Goal: Download file/media

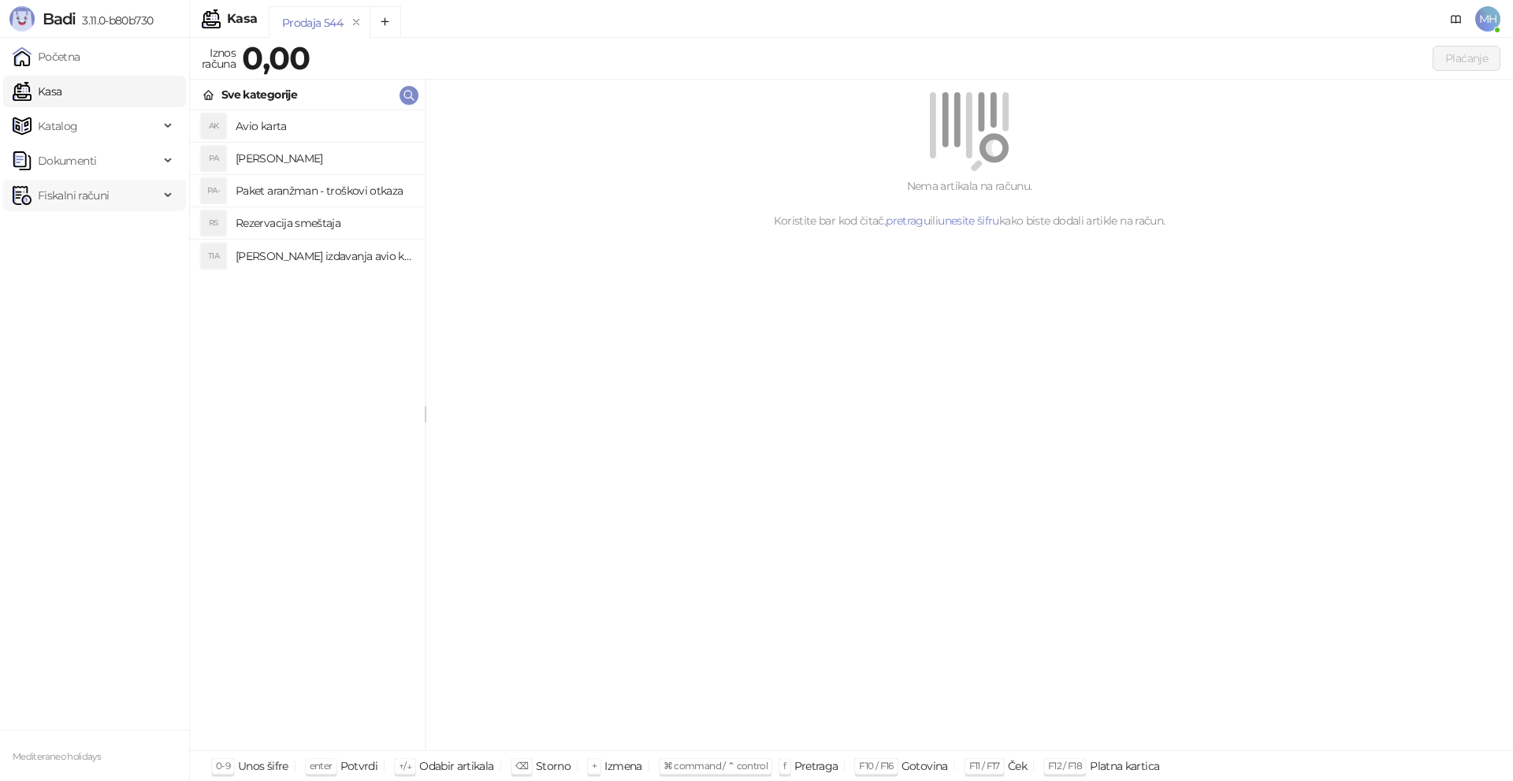
click at [109, 201] on span "Fiskalni računi" at bounding box center [73, 196] width 71 height 32
click at [105, 231] on link "Izdati računi" at bounding box center [62, 230] width 86 height 32
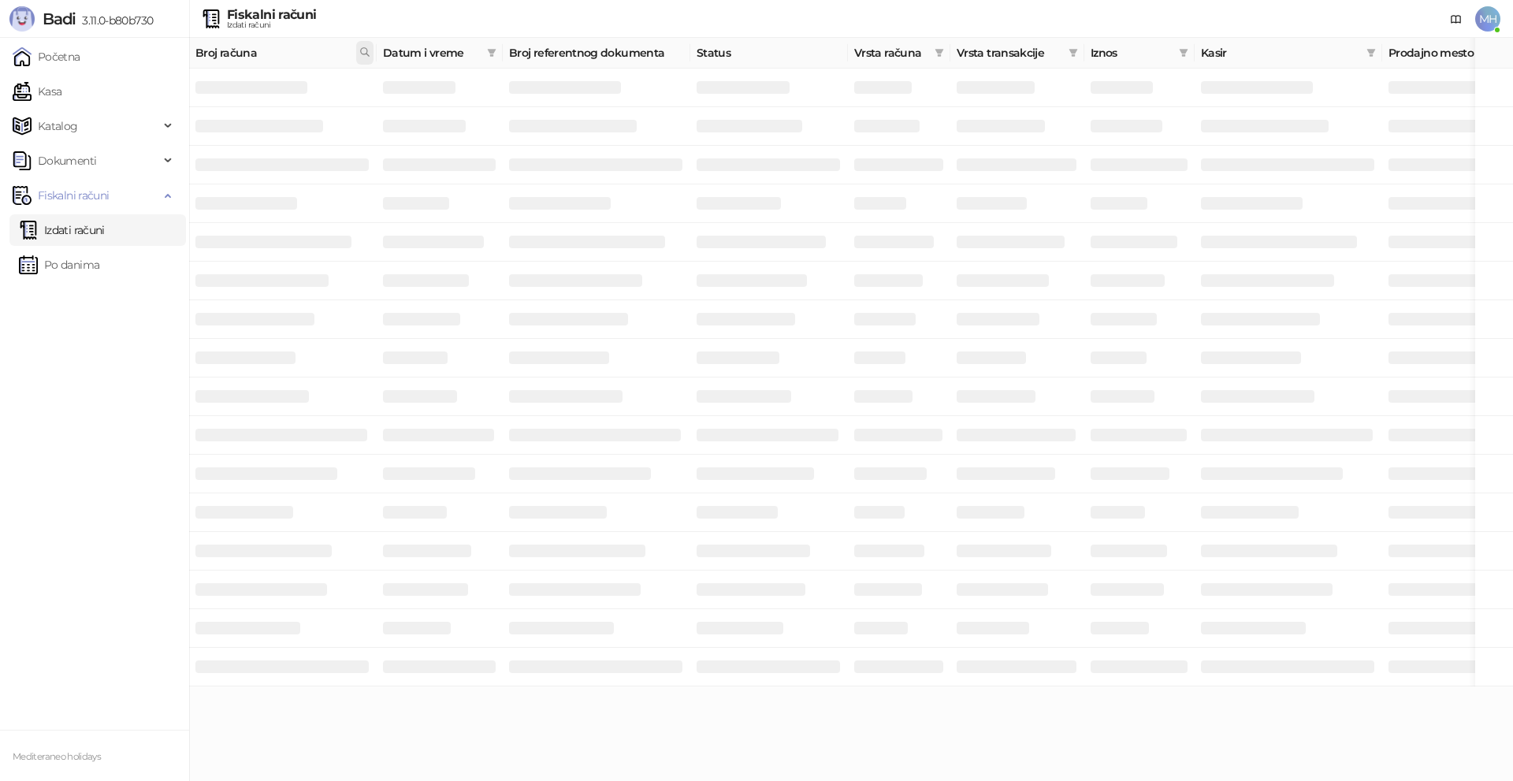
click at [366, 50] on icon at bounding box center [364, 52] width 11 height 11
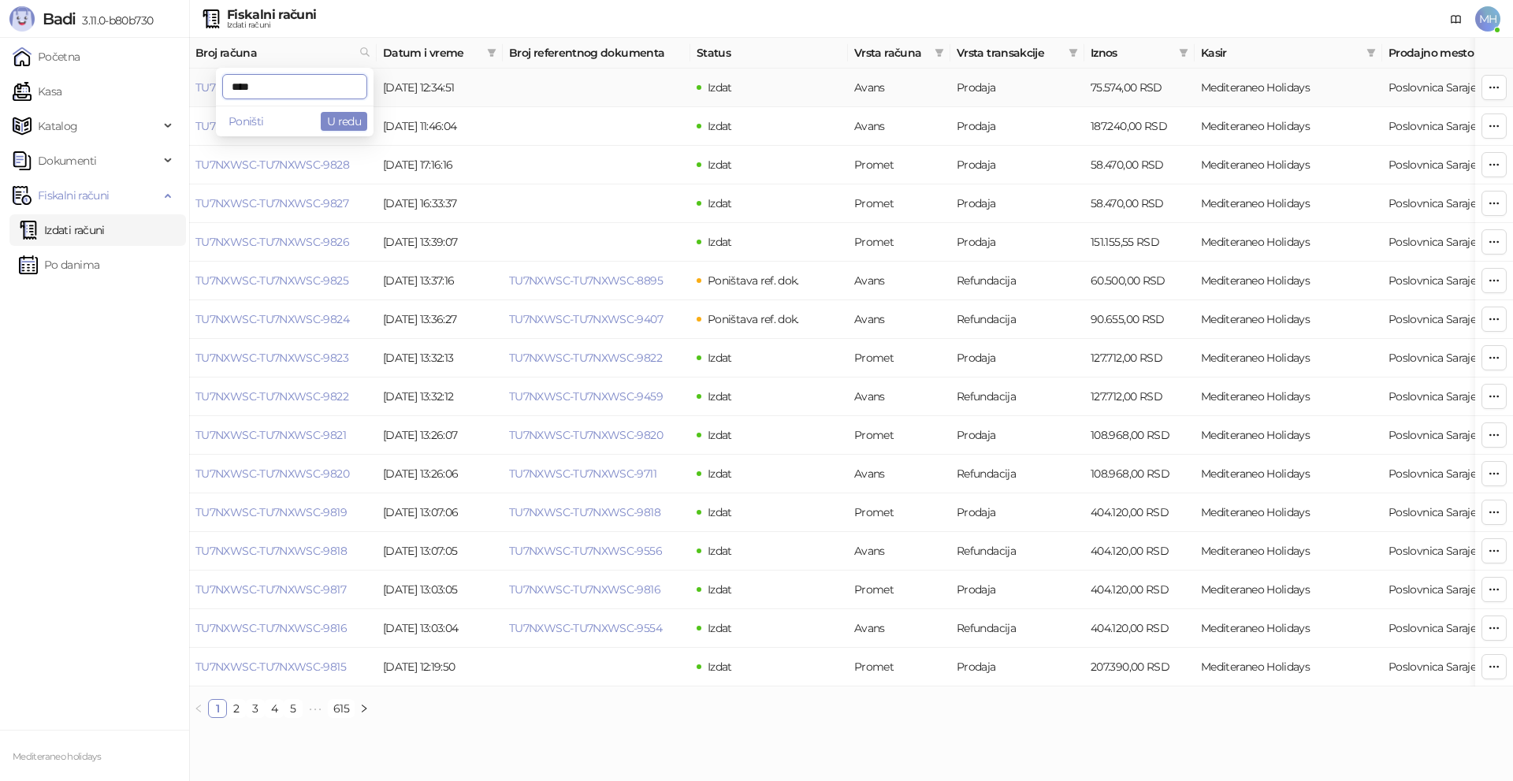
type input "****"
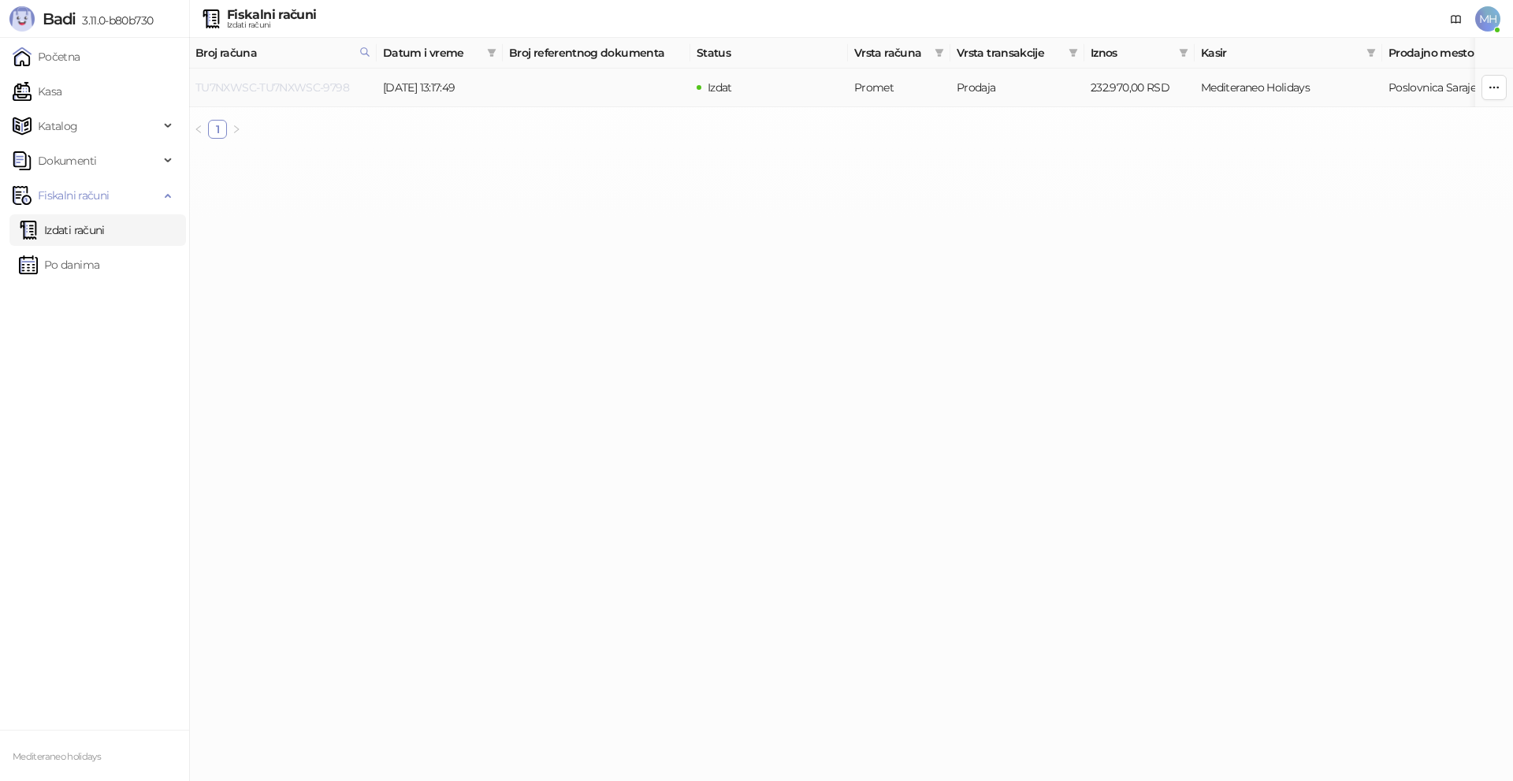
click at [293, 87] on link "TU7NXWSC-TU7NXWSC-9798" at bounding box center [272, 87] width 154 height 14
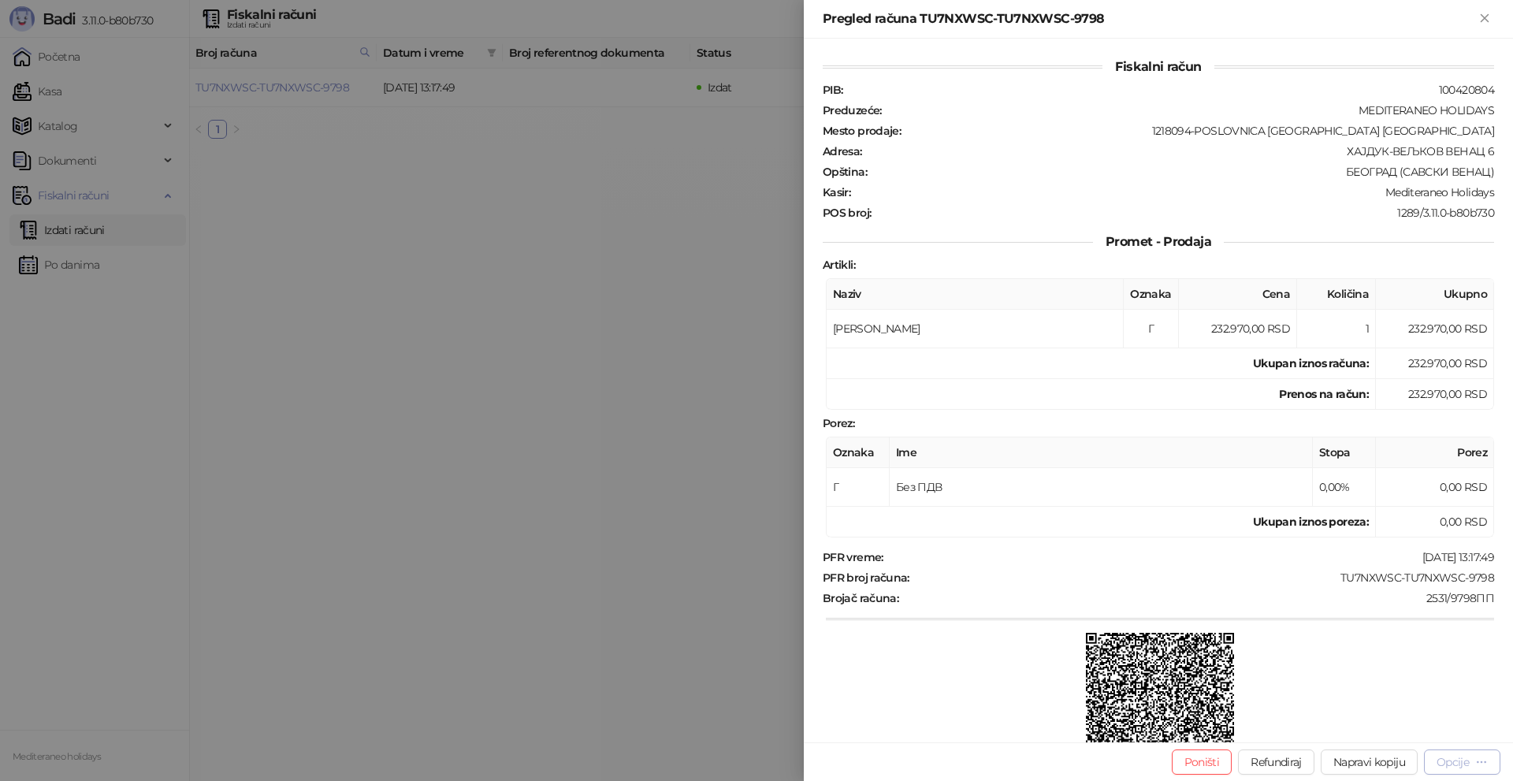
click at [1472, 757] on div "Opcije" at bounding box center [1462, 761] width 51 height 15
click at [1377, 724] on span "Preuzmi u PDF formatu" at bounding box center [1408, 730] width 162 height 17
click at [453, 201] on div at bounding box center [756, 390] width 1513 height 781
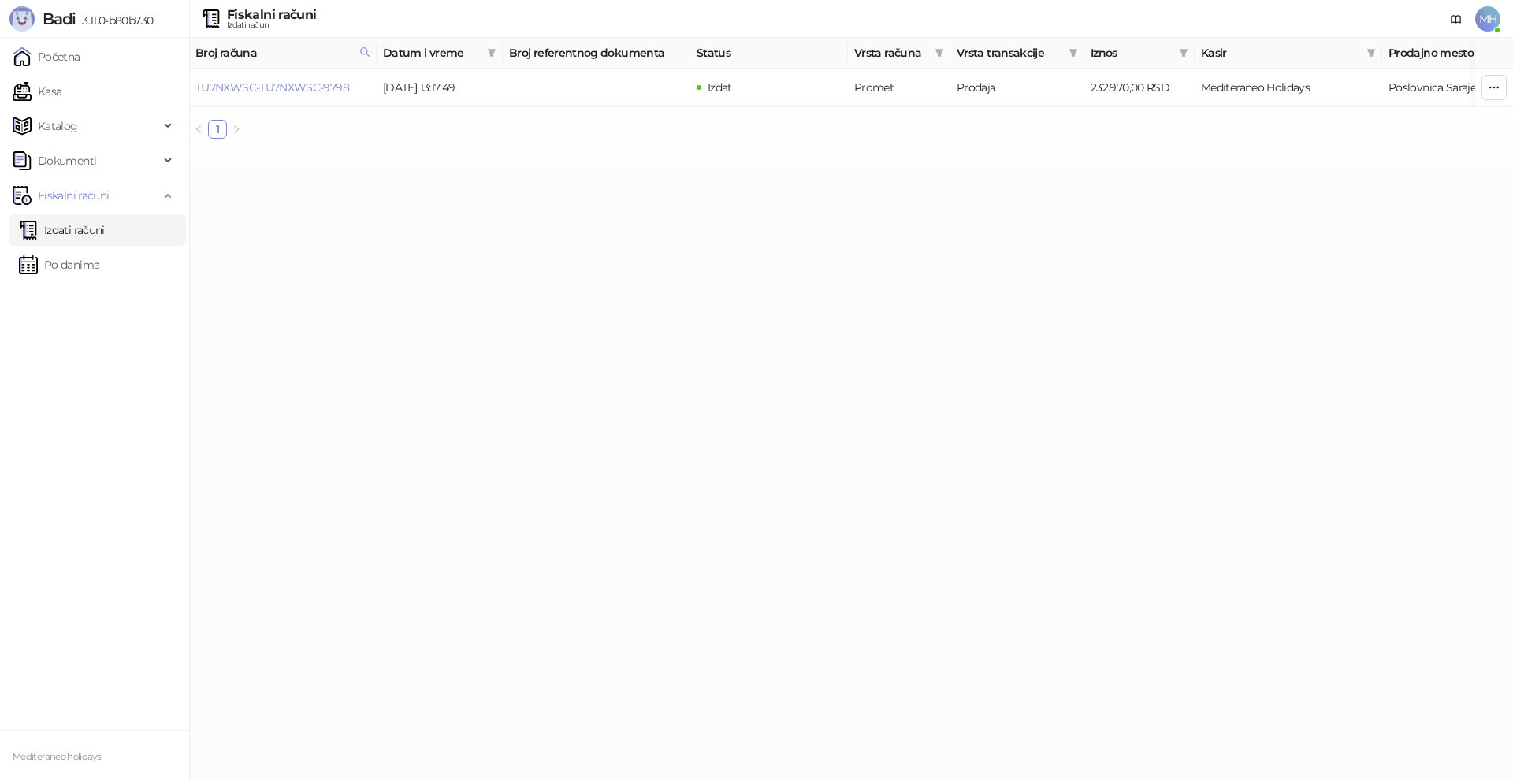
click at [105, 235] on link "Izdati računi" at bounding box center [62, 230] width 86 height 32
